Goal: Task Accomplishment & Management: Complete application form

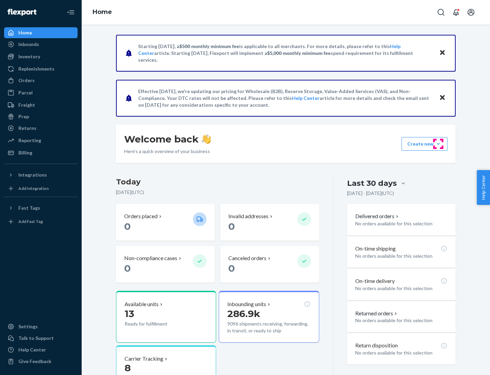
click at [439, 144] on button "Create new Create new inbound Create new order Create new product" at bounding box center [425, 144] width 46 height 14
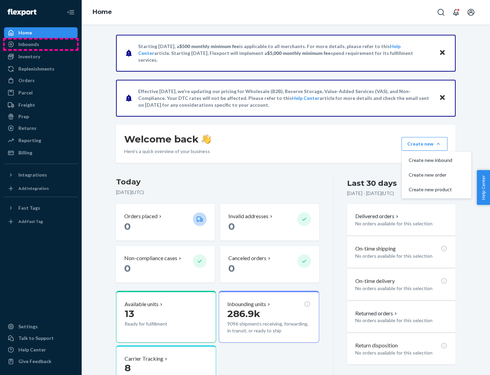
click at [41, 44] on div "Inbounds" at bounding box center [41, 44] width 72 height 10
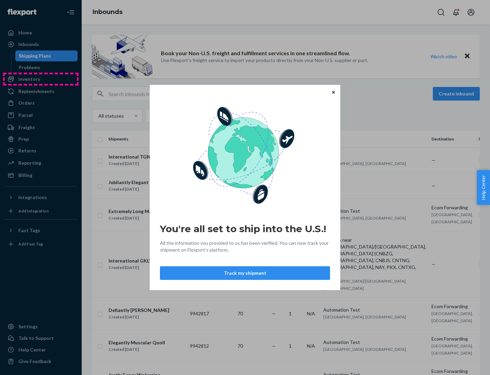
click at [41, 79] on div "You're all set to ship into the U.S.! All the information you provided to us ha…" at bounding box center [245, 187] width 490 height 375
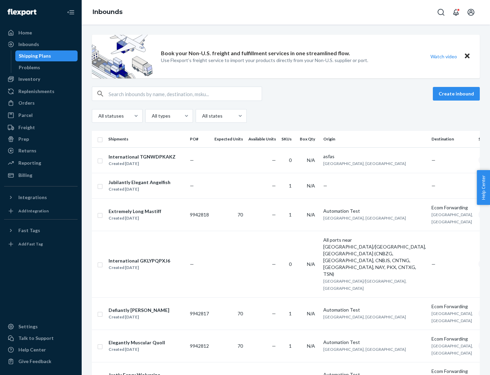
click at [286, 12] on div "Inbounds" at bounding box center [286, 12] width 409 height 25
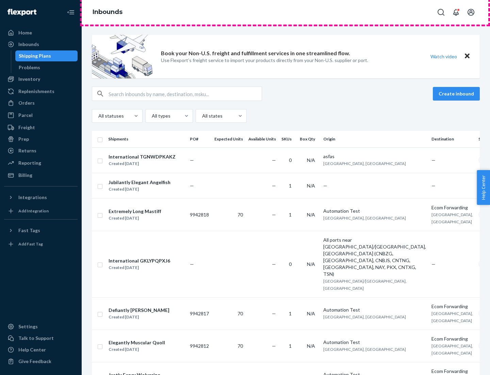
click at [286, 12] on div "Inbounds" at bounding box center [286, 12] width 409 height 25
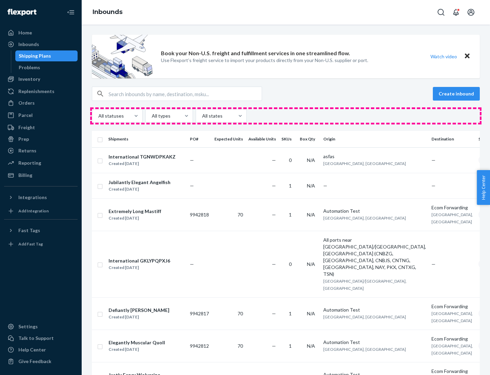
click at [286, 116] on div "All statuses All types All states" at bounding box center [286, 116] width 388 height 14
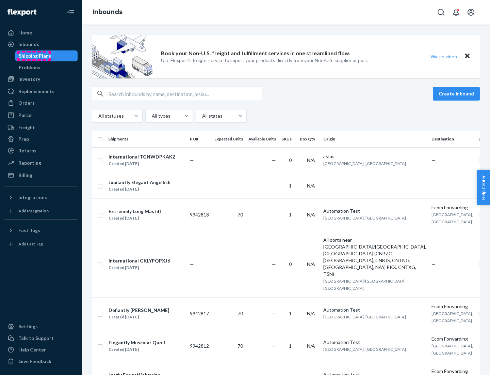
click at [34, 56] on div "Shipping Plans" at bounding box center [35, 55] width 32 height 7
click at [458, 94] on button "Create inbound" at bounding box center [456, 94] width 47 height 14
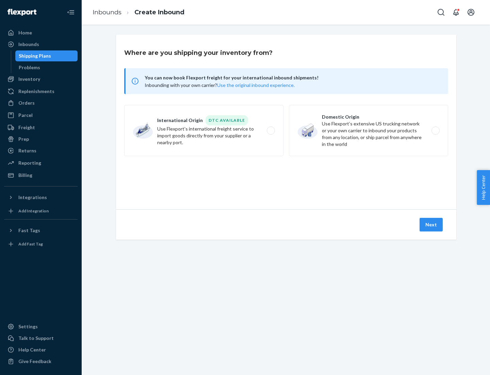
click at [204, 130] on label "International Origin DTC Available Use Flexport's international freight service…" at bounding box center [203, 130] width 159 height 51
click at [271, 130] on input "International Origin DTC Available Use Flexport's international freight service…" at bounding box center [273, 130] width 4 height 4
radio input "true"
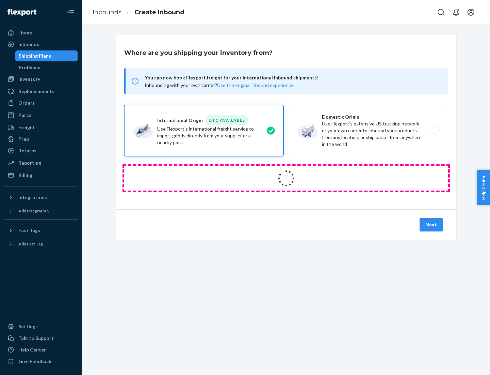
click at [286, 178] on icon at bounding box center [286, 178] width 27 height 27
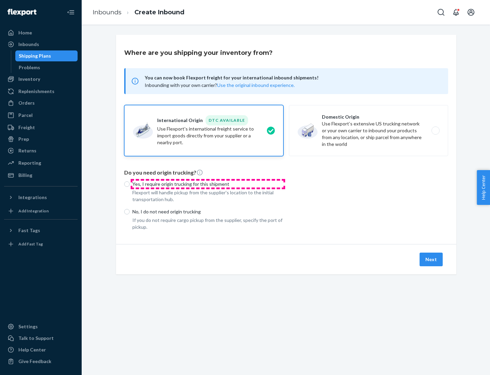
click at [208, 184] on p "Yes, I require origin trucking for this shipment" at bounding box center [207, 183] width 151 height 7
click at [130, 184] on input "Yes, I require origin trucking for this shipment" at bounding box center [126, 183] width 5 height 5
radio input "true"
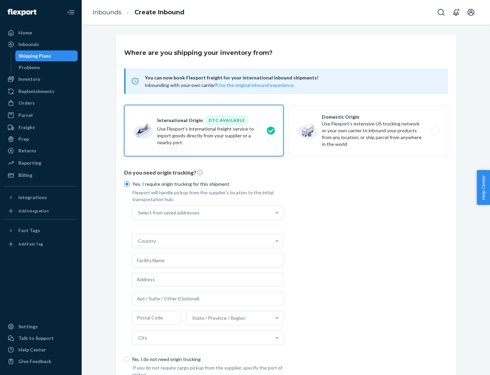
scroll to position [13, 0]
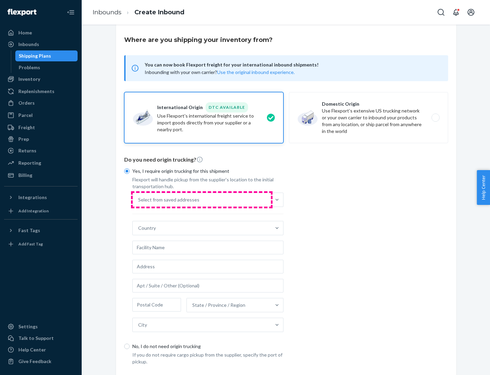
click at [202, 199] on div "Select from saved addresses" at bounding box center [202, 200] width 138 height 14
click at [139, 199] on input "Select from saved addresses" at bounding box center [138, 199] width 1 height 7
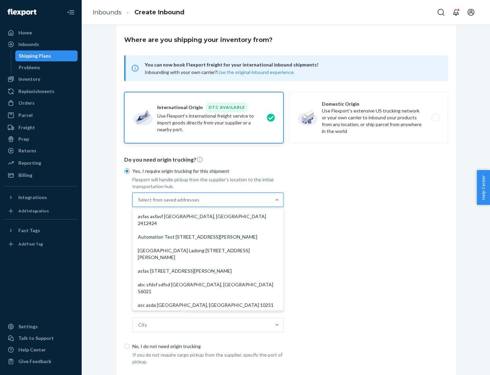
scroll to position [30, 0]
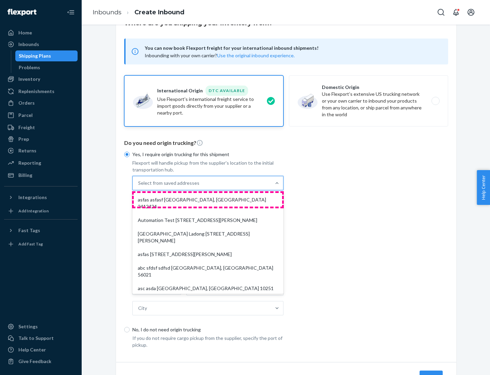
click at [208, 199] on div "asfas asfasf [GEOGRAPHIC_DATA], [GEOGRAPHIC_DATA] 2412424" at bounding box center [208, 203] width 148 height 20
click at [139, 186] on input "option asfas asfasf [GEOGRAPHIC_DATA], [GEOGRAPHIC_DATA] 2412424 focused, 1 of …" at bounding box center [138, 182] width 1 height 7
type input "asfas"
type input "asfasf"
type input "2412424"
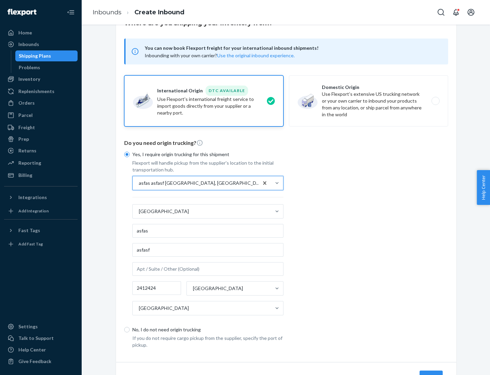
scroll to position [63, 0]
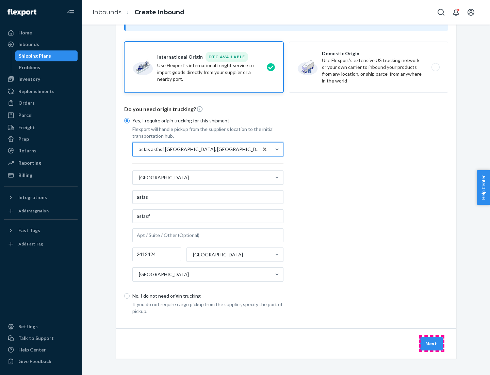
click at [432, 343] on button "Next" at bounding box center [431, 343] width 23 height 14
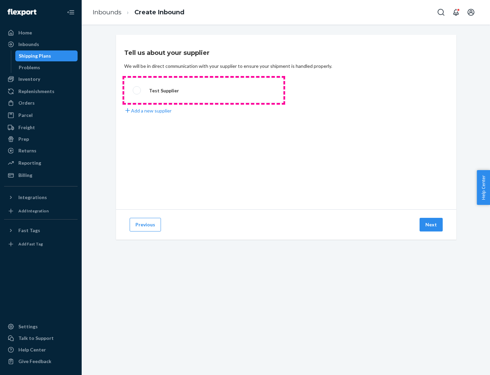
click at [204, 90] on label "Test Supplier" at bounding box center [203, 90] width 159 height 25
click at [137, 90] on input "Test Supplier" at bounding box center [135, 90] width 4 height 4
radio input "true"
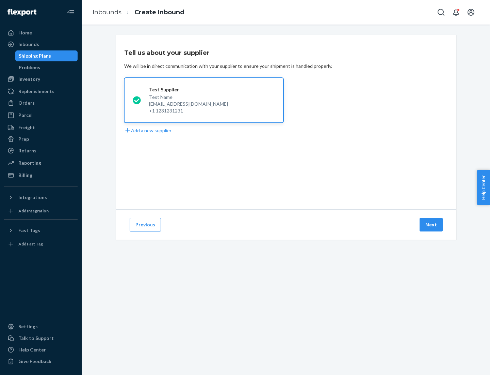
click at [432, 224] on button "Next" at bounding box center [431, 225] width 23 height 14
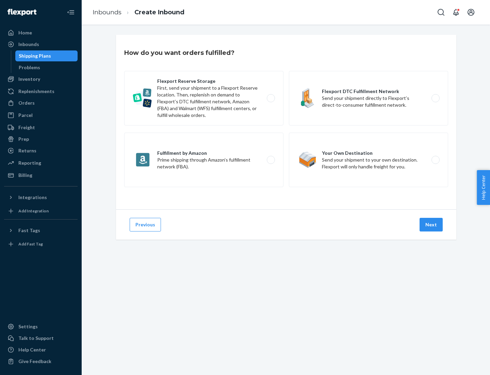
click at [204, 160] on label "Fulfillment by Amazon Prime shipping through Amazon’s fulfillment network (FBA)." at bounding box center [203, 159] width 159 height 54
click at [271, 160] on input "Fulfillment by Amazon Prime shipping through Amazon’s fulfillment network (FBA)." at bounding box center [273, 160] width 4 height 4
radio input "true"
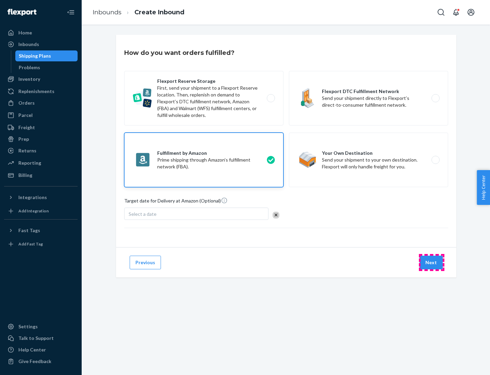
click at [432, 262] on button "Next" at bounding box center [431, 262] width 23 height 14
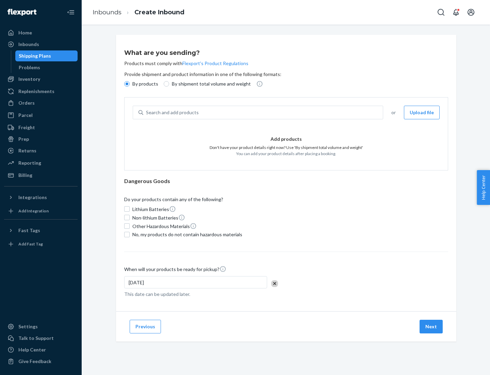
click at [209, 84] on p "By shipment total volume and weight" at bounding box center [211, 83] width 79 height 7
click at [169, 84] on input "By shipment total volume and weight" at bounding box center [166, 83] width 5 height 5
radio input "true"
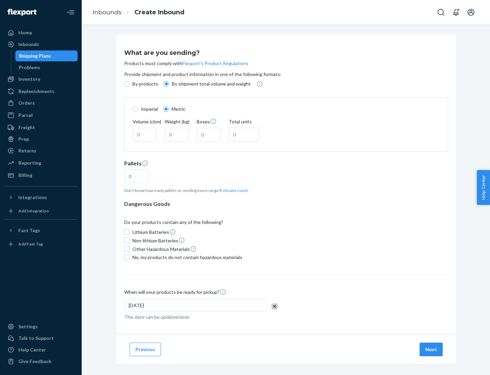
click at [145, 84] on p "By products" at bounding box center [145, 83] width 26 height 7
click at [130, 84] on input "By products" at bounding box center [126, 83] width 5 height 5
radio input "true"
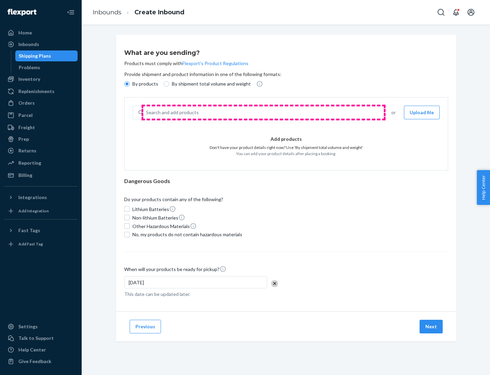
click at [264, 112] on div "Search and add products" at bounding box center [263, 112] width 240 height 12
click at [147, 112] on input "Search and add products" at bounding box center [146, 112] width 1 height 7
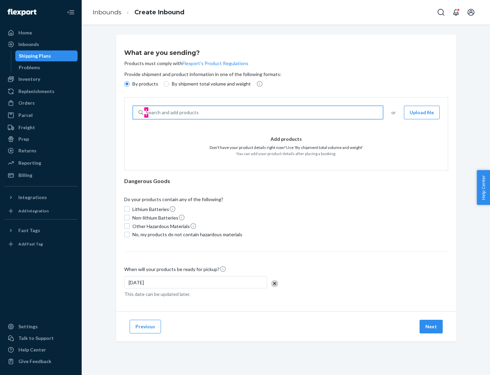
type input "test"
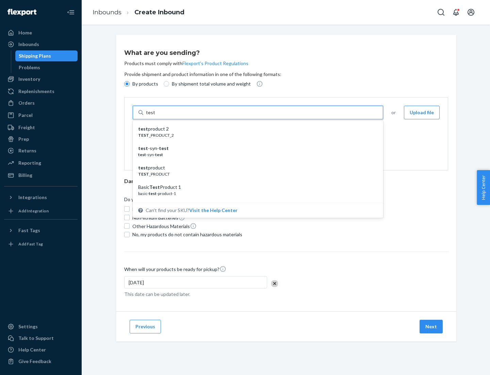
click at [256, 129] on div "test product 2" at bounding box center [255, 128] width 234 height 7
click at [155, 116] on input "test" at bounding box center [150, 112] width 9 height 7
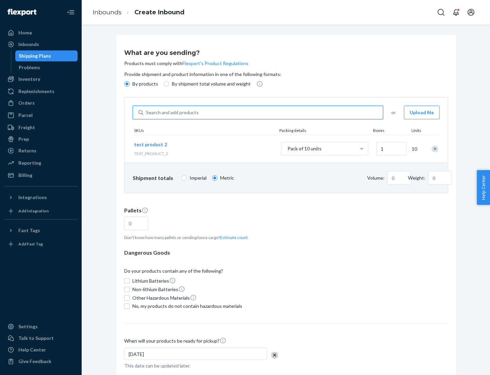
type input "0.02"
type input "22.23"
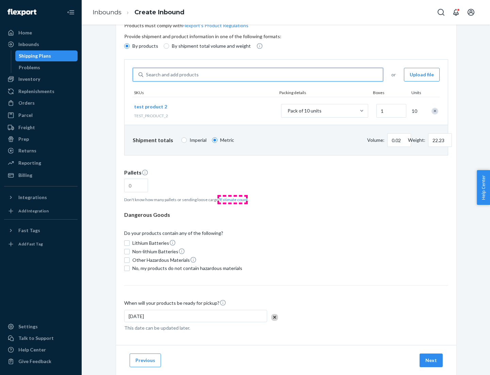
click at [233, 199] on button "Estimate count" at bounding box center [234, 199] width 28 height 6
type input "1"
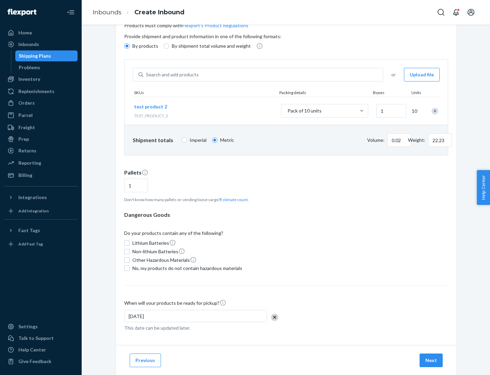
scroll to position [54, 0]
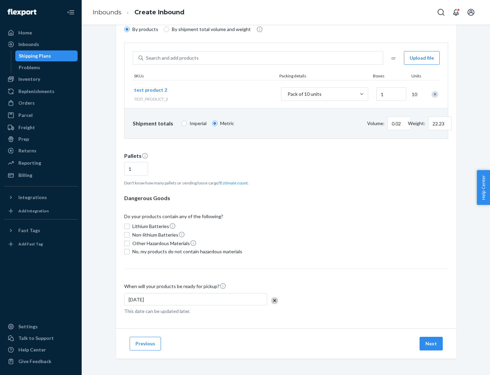
click at [186, 251] on span "No, my products do not contain hazardous materials" at bounding box center [187, 251] width 110 height 7
click at [130, 251] on input "No, my products do not contain hazardous materials" at bounding box center [126, 251] width 5 height 5
checkbox input "true"
click at [432, 343] on button "Next" at bounding box center [431, 343] width 23 height 14
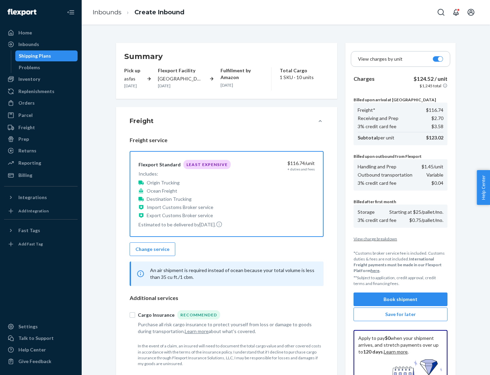
scroll to position [99, 0]
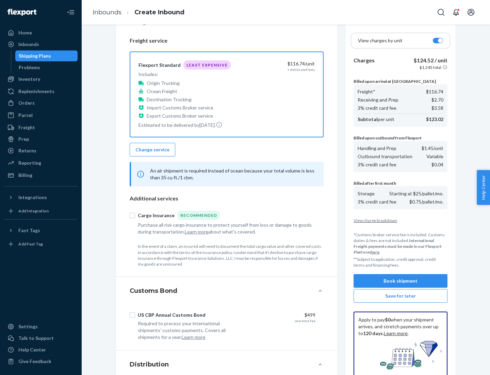
click at [401, 281] on button "Book shipment" at bounding box center [401, 281] width 94 height 14
